Goal: Task Accomplishment & Management: Manage account settings

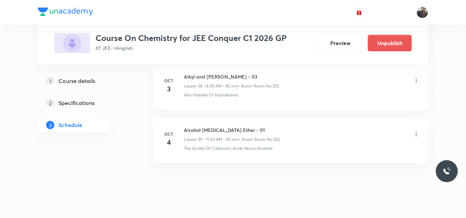
scroll to position [2411, 0]
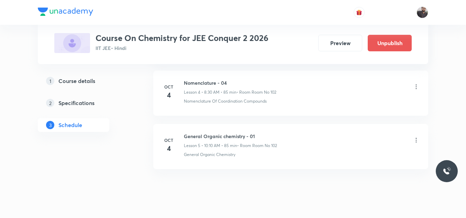
scroll to position [584, 0]
click at [195, 70] on ul "[DATE] Nomenclature Lesson 1 • 11:50 AM • 85 min • Room Room No 102 Nomenclatur…" at bounding box center [290, 40] width 275 height 258
click at [195, 70] on ul "Sep 29 Nomenclature Lesson 1 • 11:50 AM • 85 min • Room Room No 102 Nomenclatur…" at bounding box center [290, 40] width 275 height 258
click at [241, 101] on p "Nomenclature Of Coordination Compounds" at bounding box center [225, 101] width 83 height 6
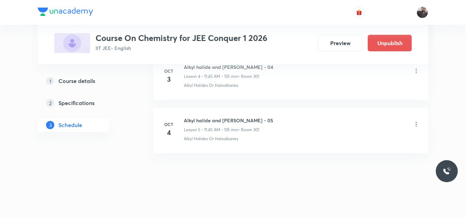
click at [418, 123] on icon at bounding box center [416, 124] width 7 height 7
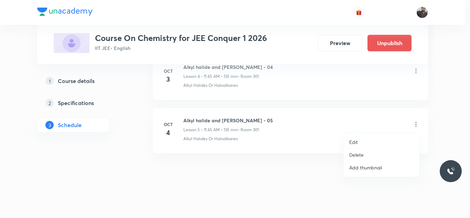
click at [375, 142] on li "Edit" at bounding box center [380, 141] width 75 height 13
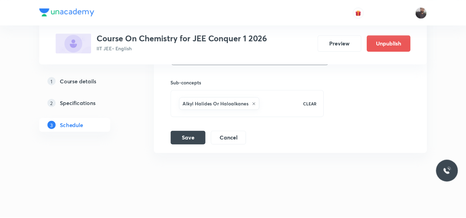
scroll to position [548, 0]
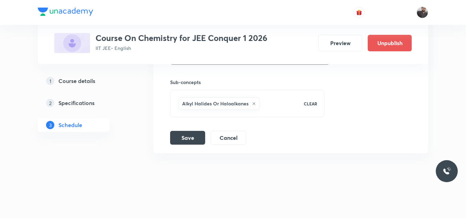
click at [252, 101] on icon at bounding box center [254, 103] width 4 height 4
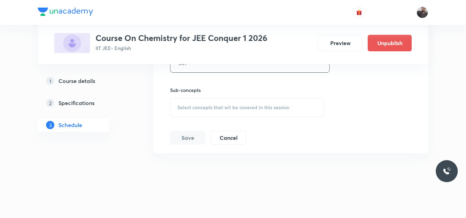
click at [252, 103] on div "Select concepts that wil be covered in this session" at bounding box center [247, 107] width 154 height 19
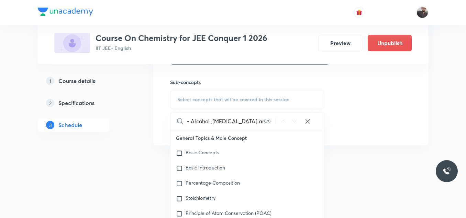
click at [190, 119] on input "- Alcohol ,Phenol and ether" at bounding box center [225, 121] width 77 height 18
click at [259, 123] on input "Alcohol ,Phenol and ether" at bounding box center [225, 121] width 77 height 18
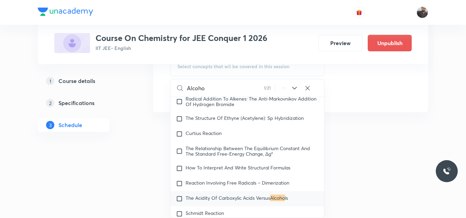
scroll to position [11831, 0]
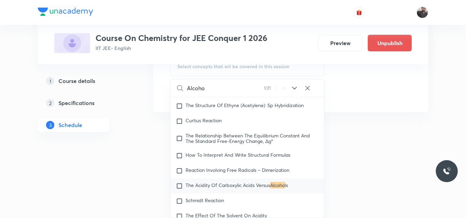
type input "Alcoho"
click at [248, 185] on span "The Acidity Of Carboxylic Acids Versus" at bounding box center [228, 185] width 85 height 7
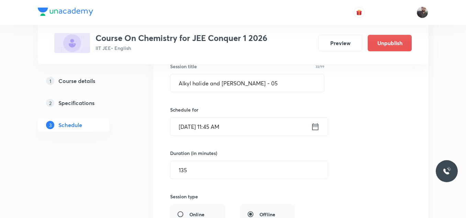
scroll to position [345, 0]
drag, startPoint x: 267, startPoint y: 83, endPoint x: 176, endPoint y: 80, distance: 91.1
click at [176, 80] on input "Alkyl halide and Aryl Halide - 05" at bounding box center [248, 83] width 154 height 18
paste input "- Alcohol ,Phenol and ether"
click at [183, 82] on input "- Alcohol ,Phenol and ether" at bounding box center [248, 83] width 154 height 18
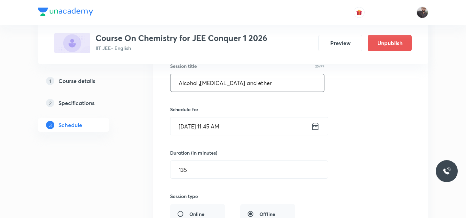
click at [200, 81] on input "Alcohol ,Phenol and ether" at bounding box center [248, 83] width 154 height 18
click at [253, 79] on input "Alcohol , Phenol and ether" at bounding box center [248, 83] width 154 height 18
click at [235, 83] on input "Alcohol , Phenol and ether" at bounding box center [248, 83] width 154 height 18
click at [249, 86] on input "Alcohol , Phenol and Ether" at bounding box center [248, 83] width 154 height 18
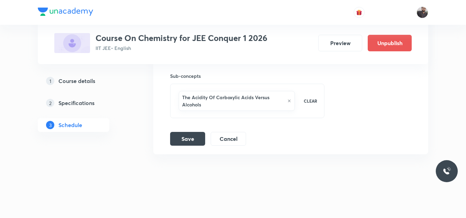
scroll to position [555, 0]
type input "Alcohol , Phenol and Ether - 01"
click at [196, 136] on button "Save" at bounding box center [187, 138] width 35 height 14
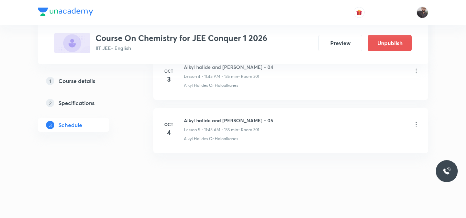
scroll to position [284, 0]
